Goal: Complete application form

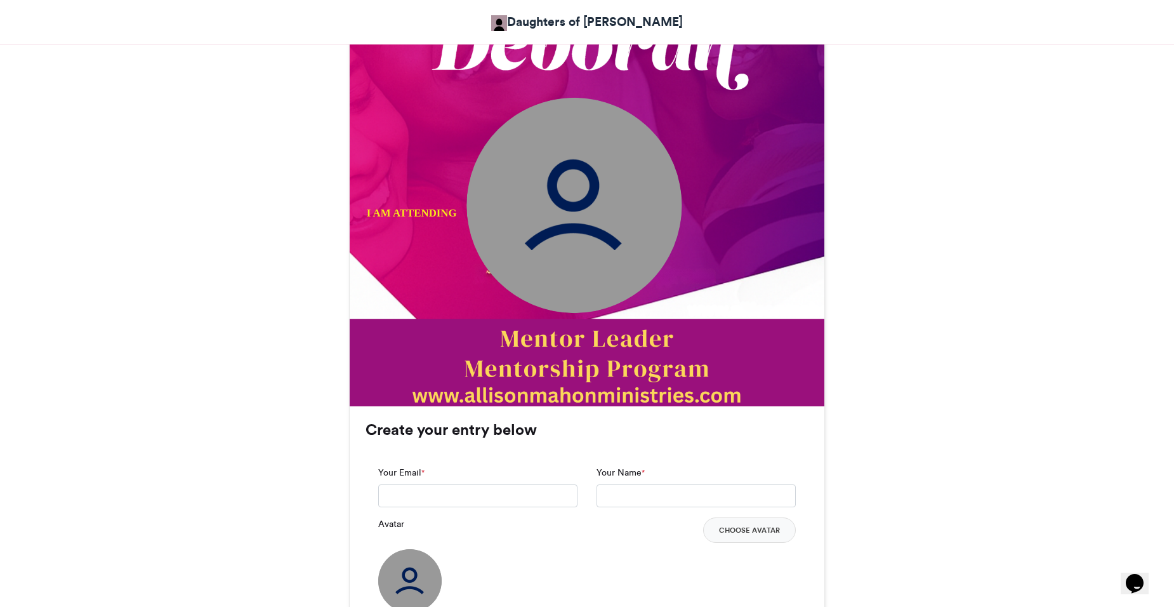
scroll to position [537, 0]
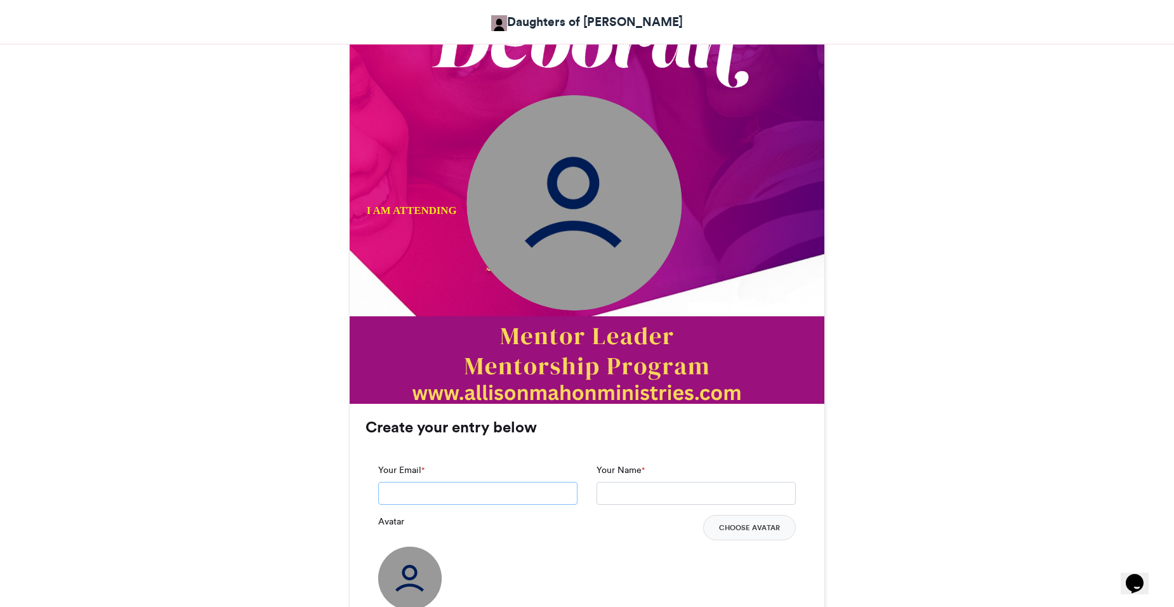
click at [392, 489] on input "Your Email *" at bounding box center [477, 493] width 199 height 23
type input "**********"
click at [746, 531] on button "Choose Avatar" at bounding box center [749, 527] width 93 height 25
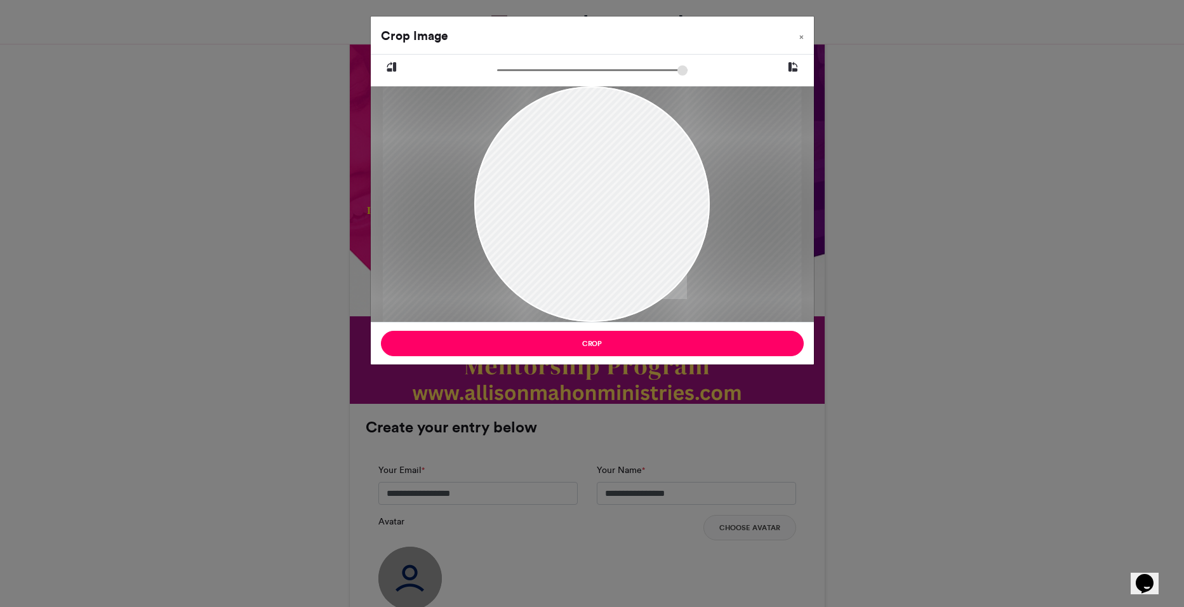
click at [759, 522] on div "Crop Image × Crop" at bounding box center [592, 303] width 1184 height 607
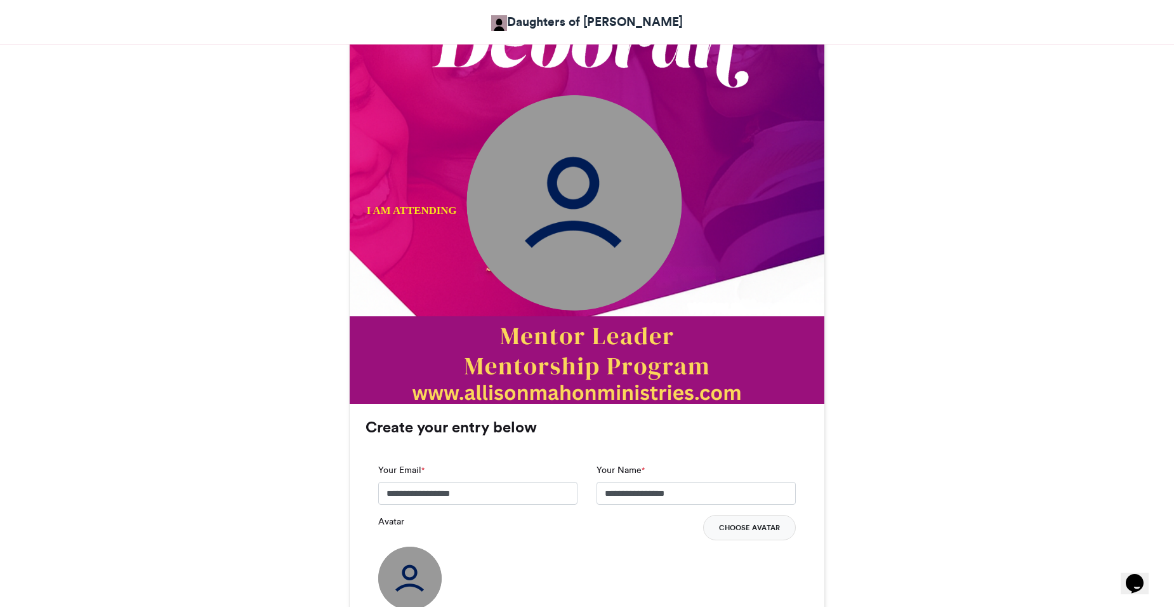
click at [759, 524] on button "Choose Avatar" at bounding box center [749, 527] width 93 height 25
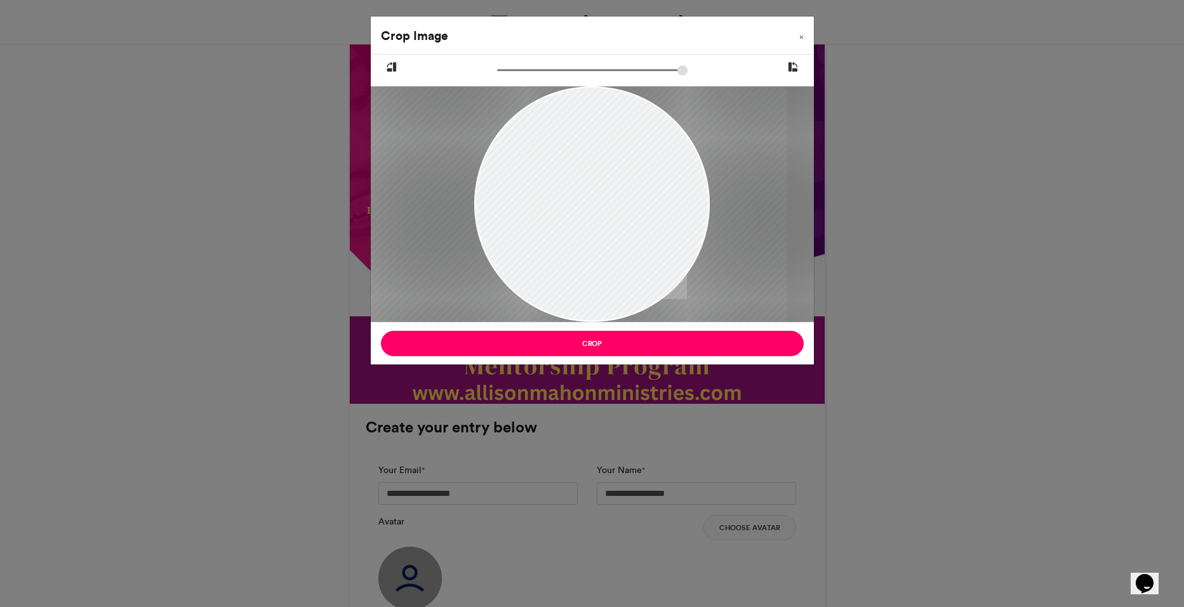
drag, startPoint x: 646, startPoint y: 277, endPoint x: 632, endPoint y: 315, distance: 40.8
click at [632, 315] on div at bounding box center [577, 203] width 419 height 235
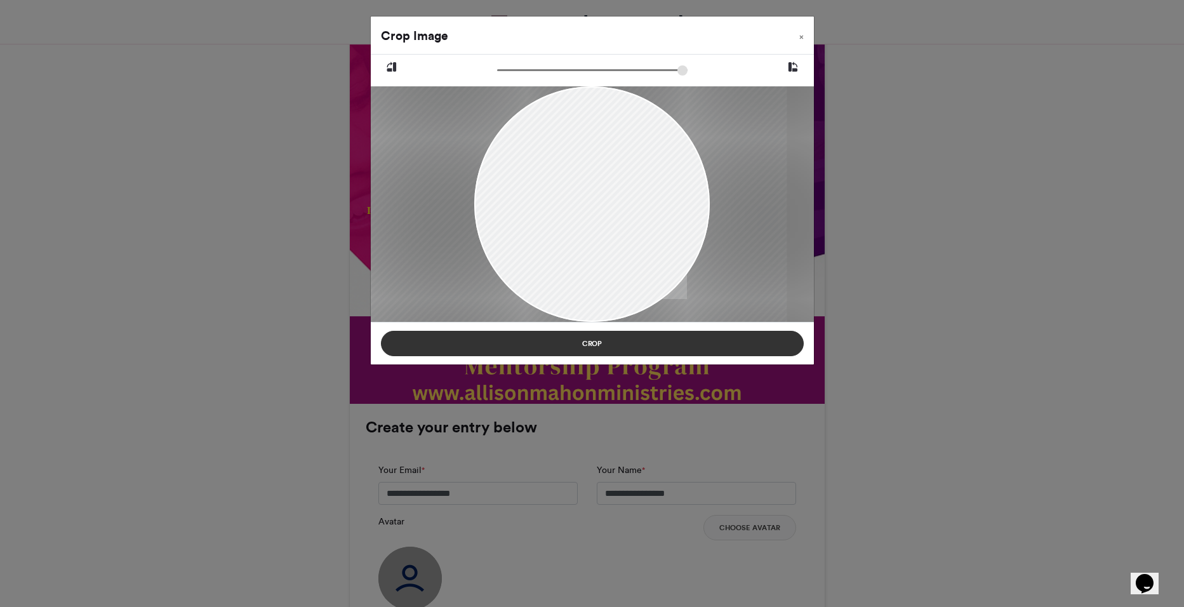
click at [585, 340] on button "Crop" at bounding box center [592, 343] width 423 height 25
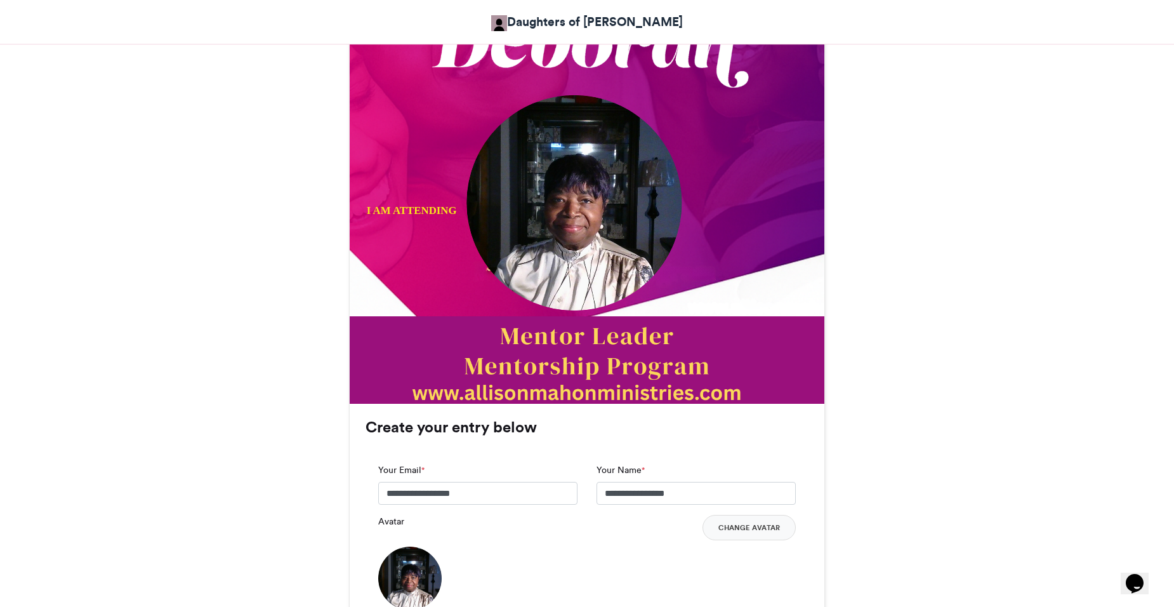
drag, startPoint x: 1172, startPoint y: 256, endPoint x: 1171, endPoint y: 284, distance: 28.6
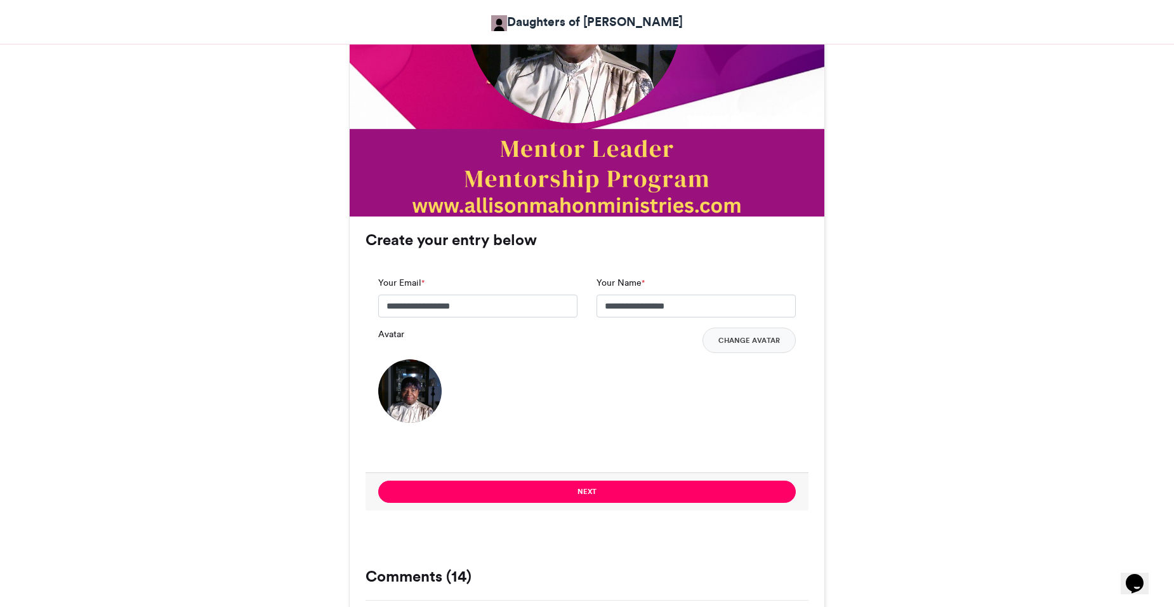
scroll to position [735, 0]
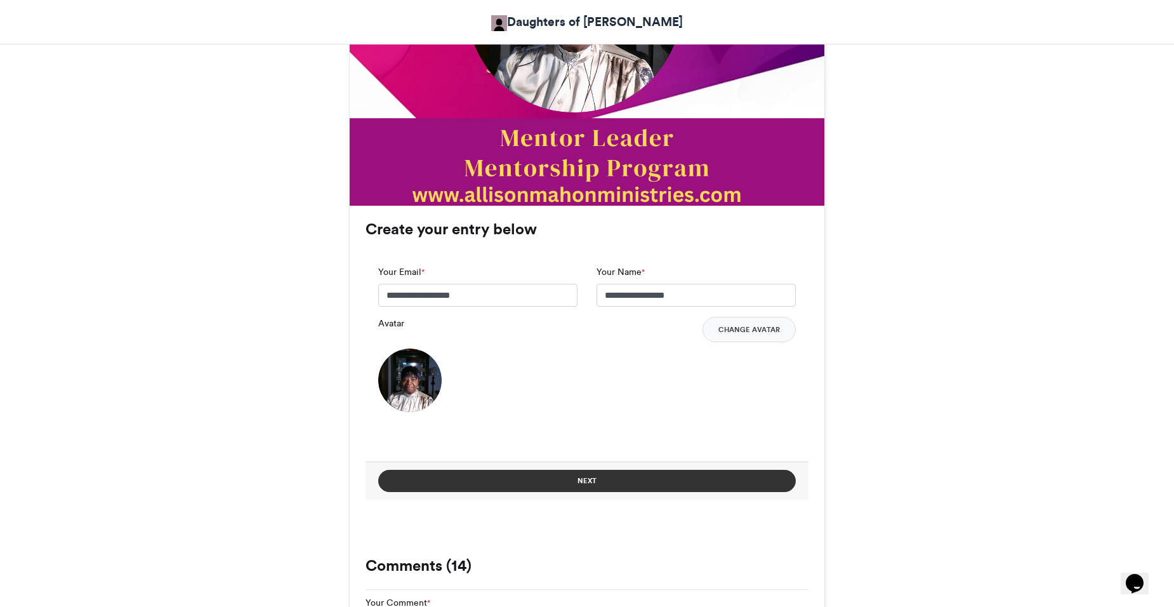
click at [625, 481] on button "Next" at bounding box center [587, 481] width 418 height 22
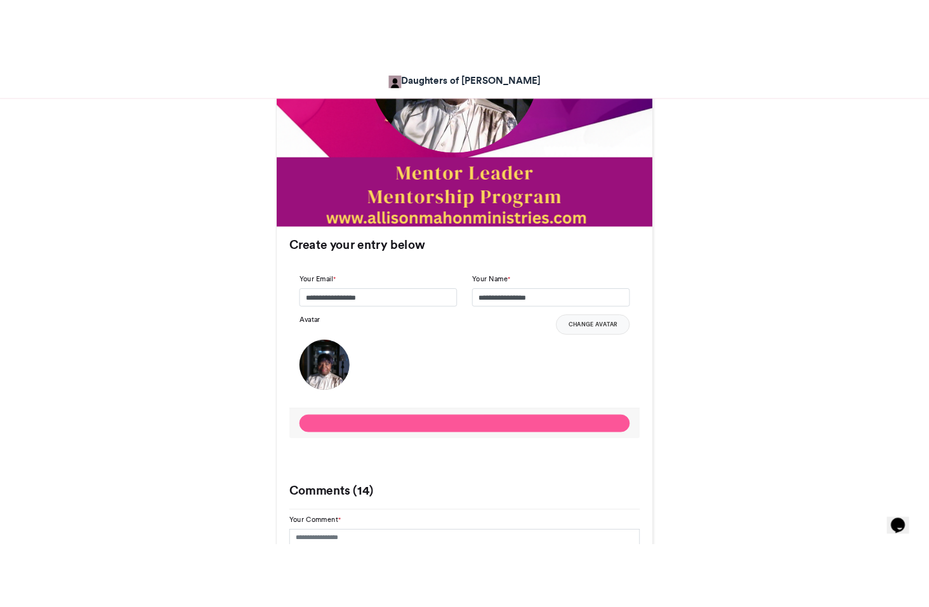
scroll to position [506, 0]
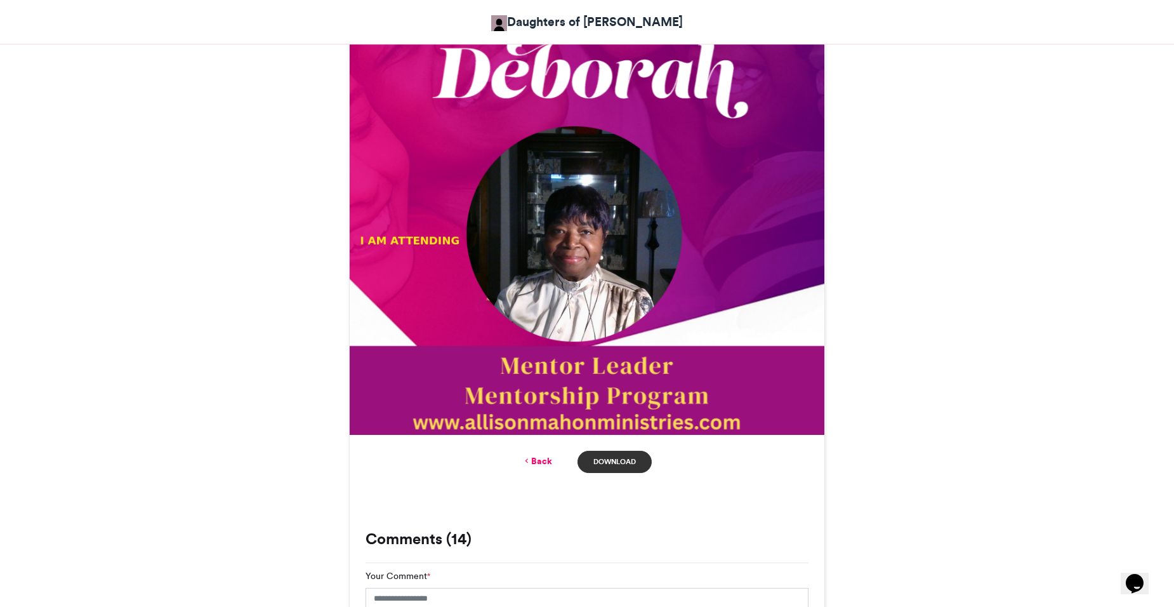
click at [625, 463] on link "Download" at bounding box center [615, 462] width 74 height 22
